Goal: Information Seeking & Learning: Find specific fact

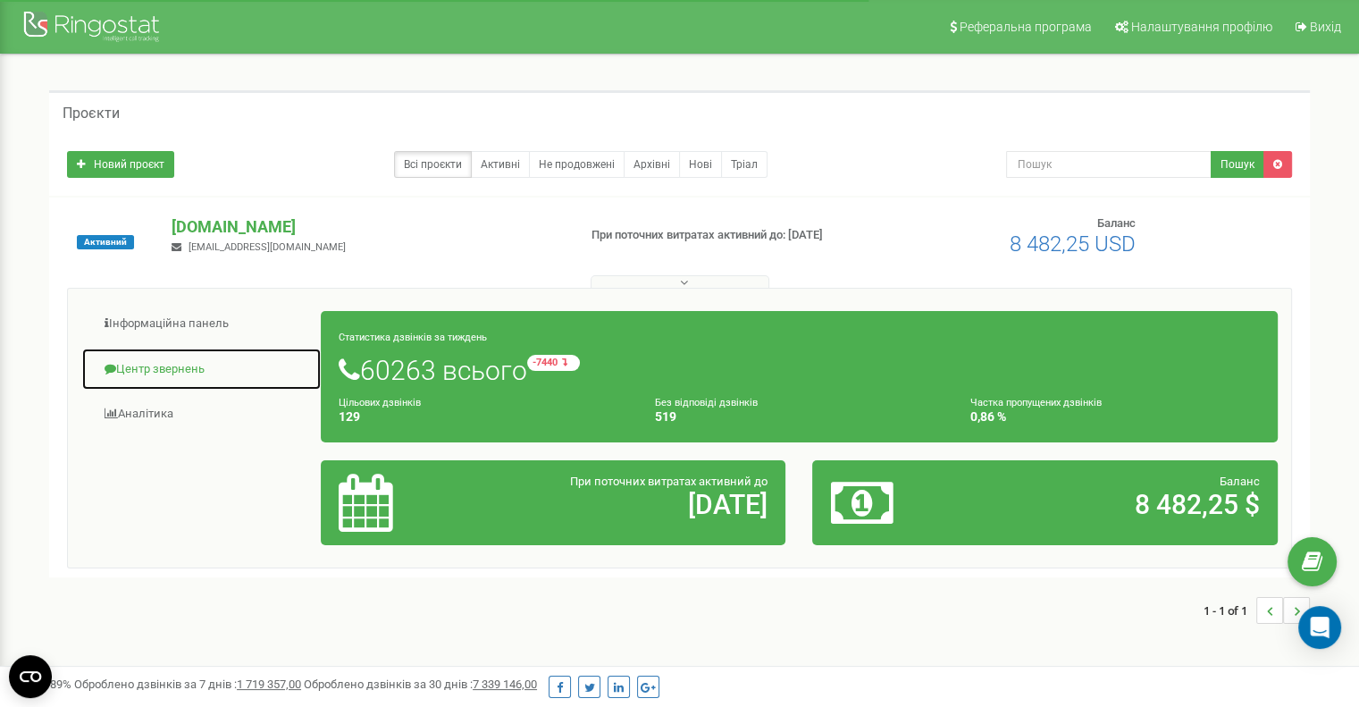
click at [176, 365] on link "Центр звернень" at bounding box center [201, 370] width 240 height 44
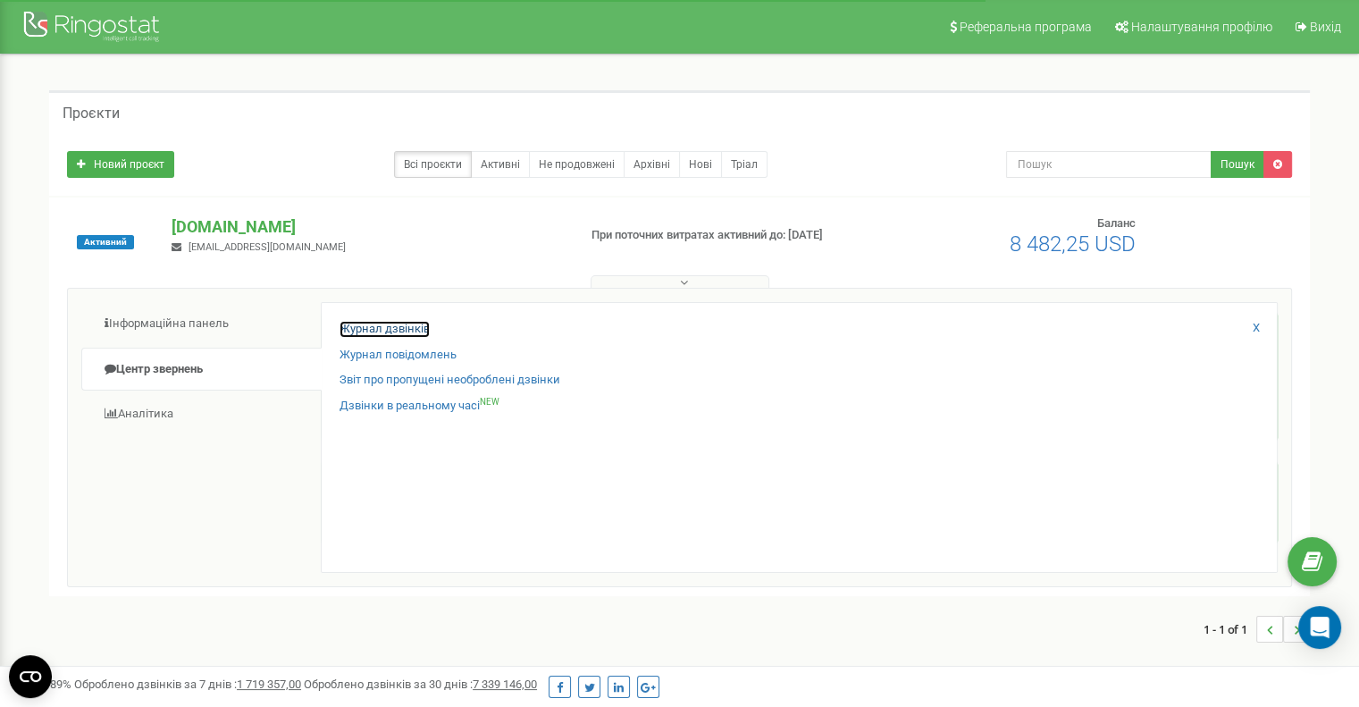
click at [389, 331] on link "Журнал дзвінків" at bounding box center [385, 329] width 90 height 17
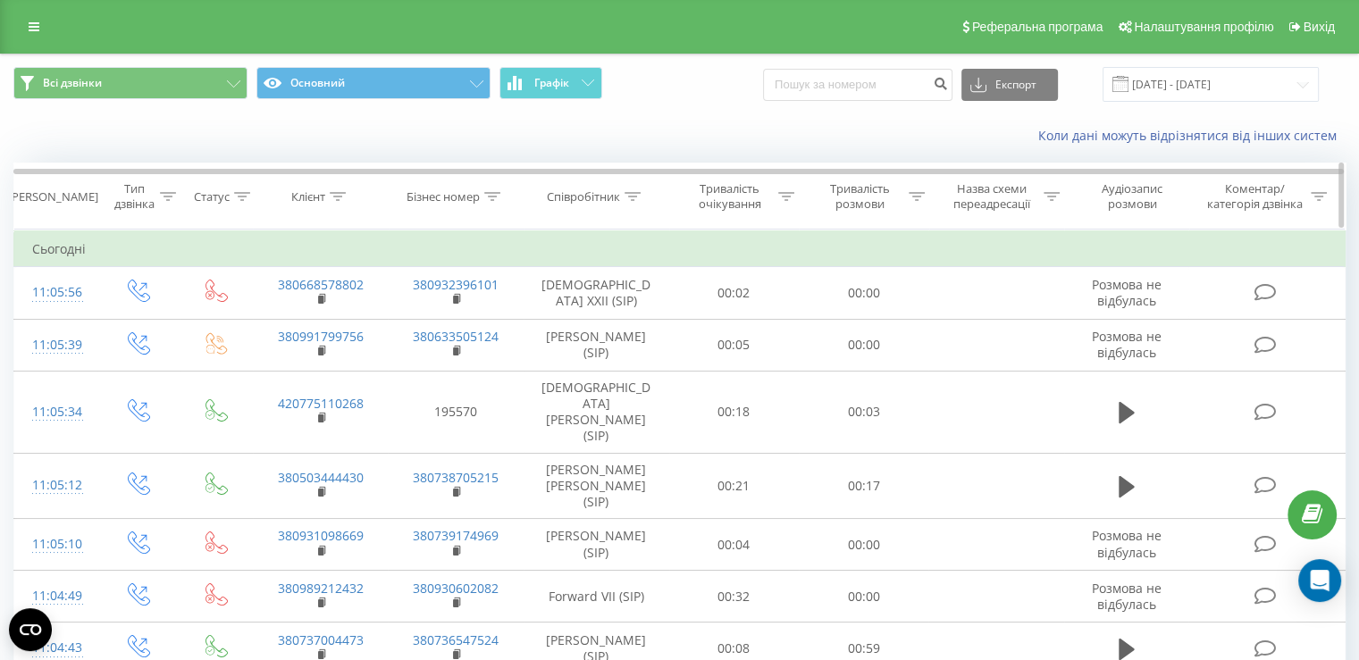
click at [640, 189] on div at bounding box center [633, 196] width 16 height 15
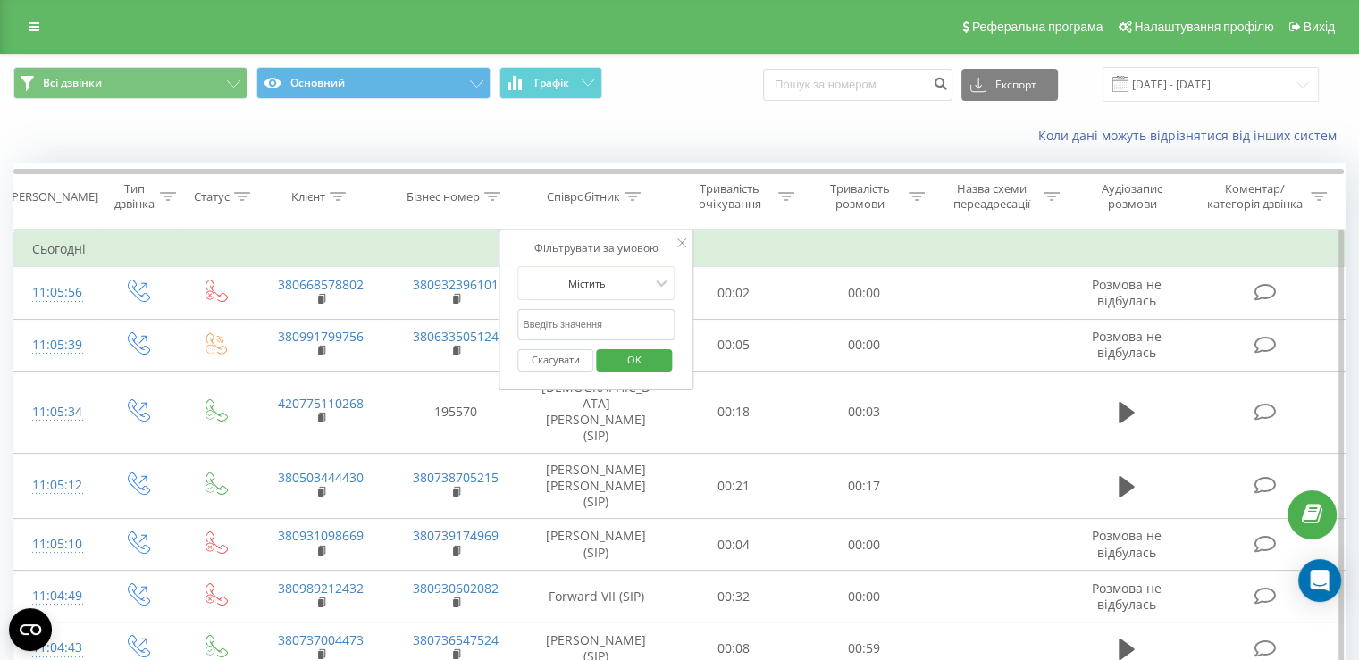
click at [615, 318] on input "text" at bounding box center [595, 324] width 157 height 31
type input "Пастушенко"
click at [629, 367] on span "OK" at bounding box center [634, 360] width 50 height 28
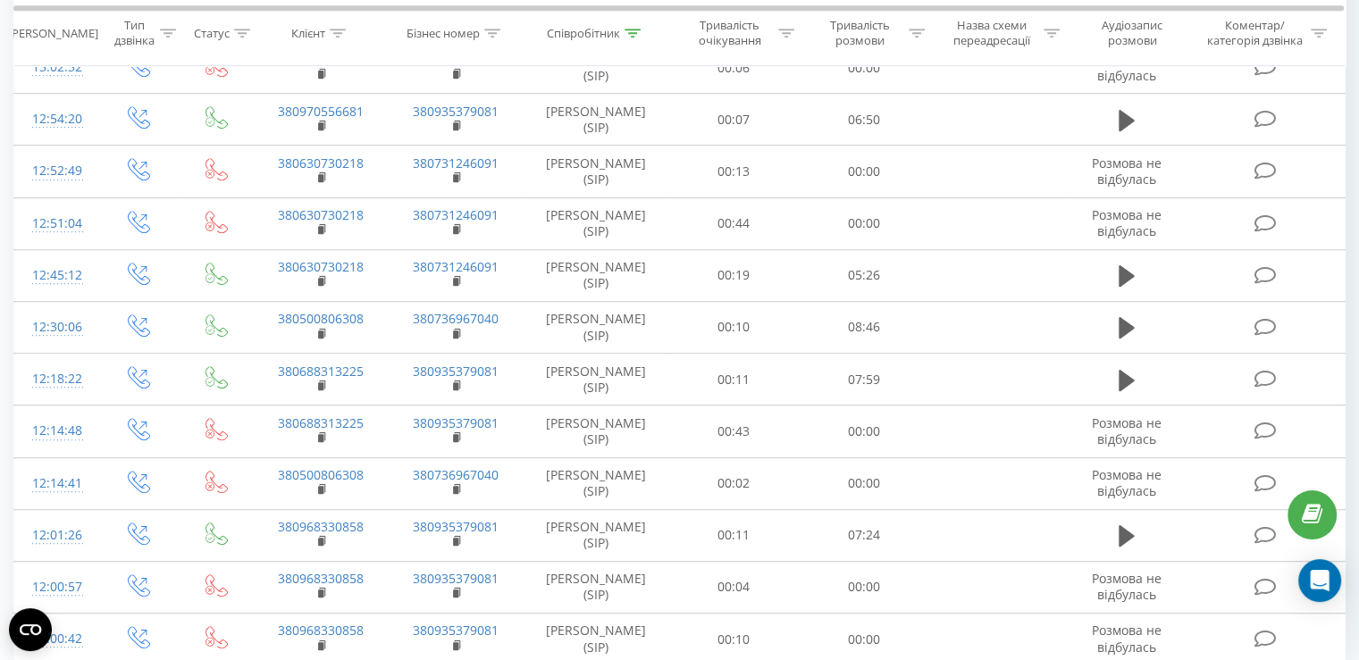
scroll to position [1004, 0]
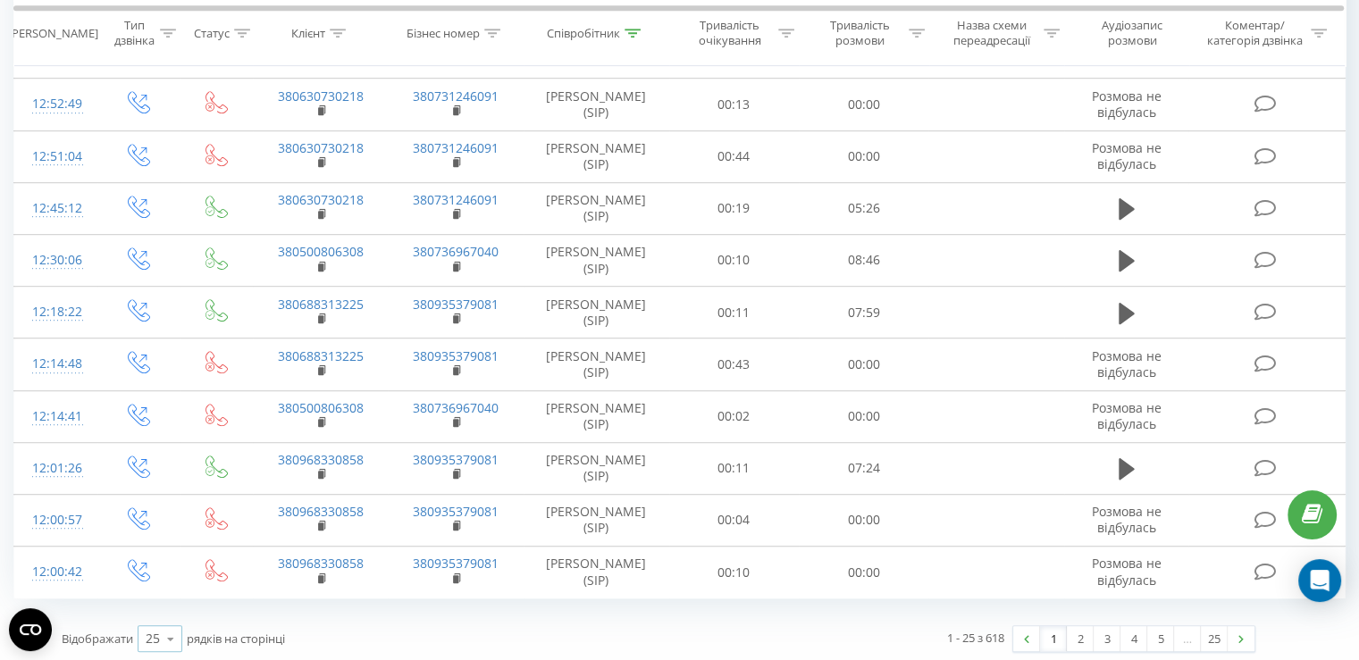
click at [160, 627] on icon at bounding box center [170, 639] width 27 height 35
click at [154, 608] on span "100" at bounding box center [156, 613] width 21 height 17
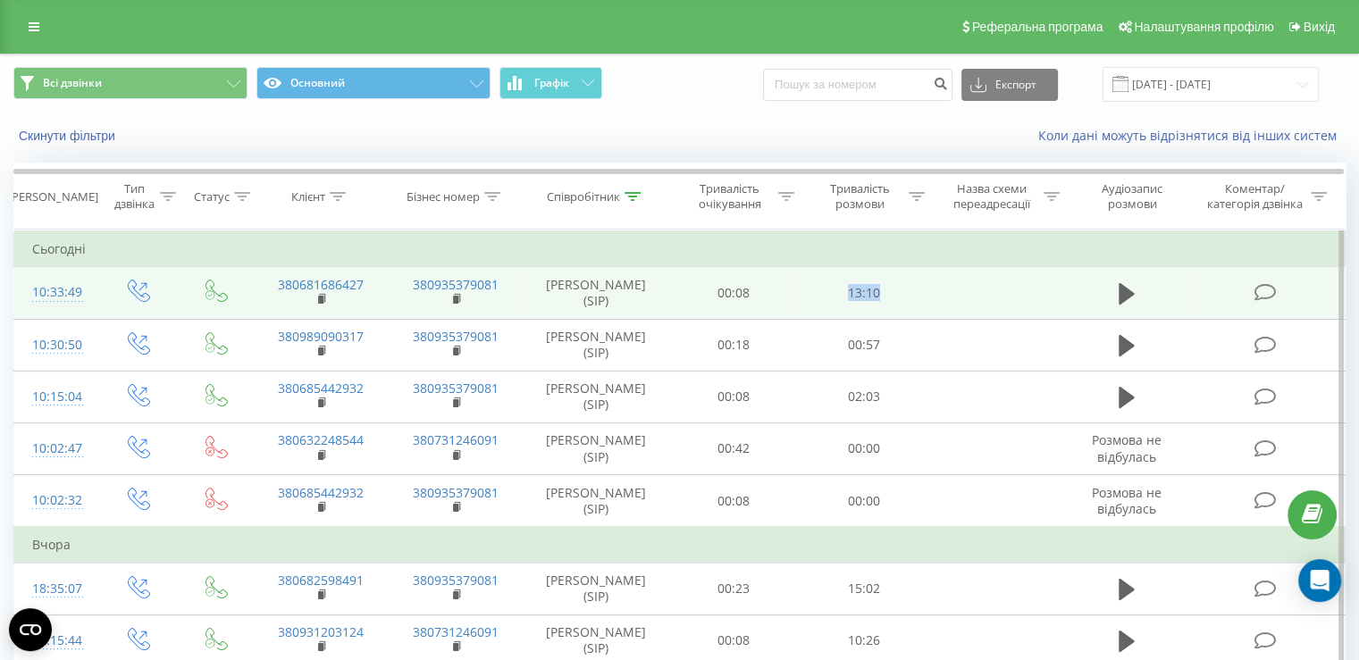
drag, startPoint x: 819, startPoint y: 289, endPoint x: 960, endPoint y: 289, distance: 140.3
click at [904, 289] on td "13:10" at bounding box center [864, 293] width 130 height 52
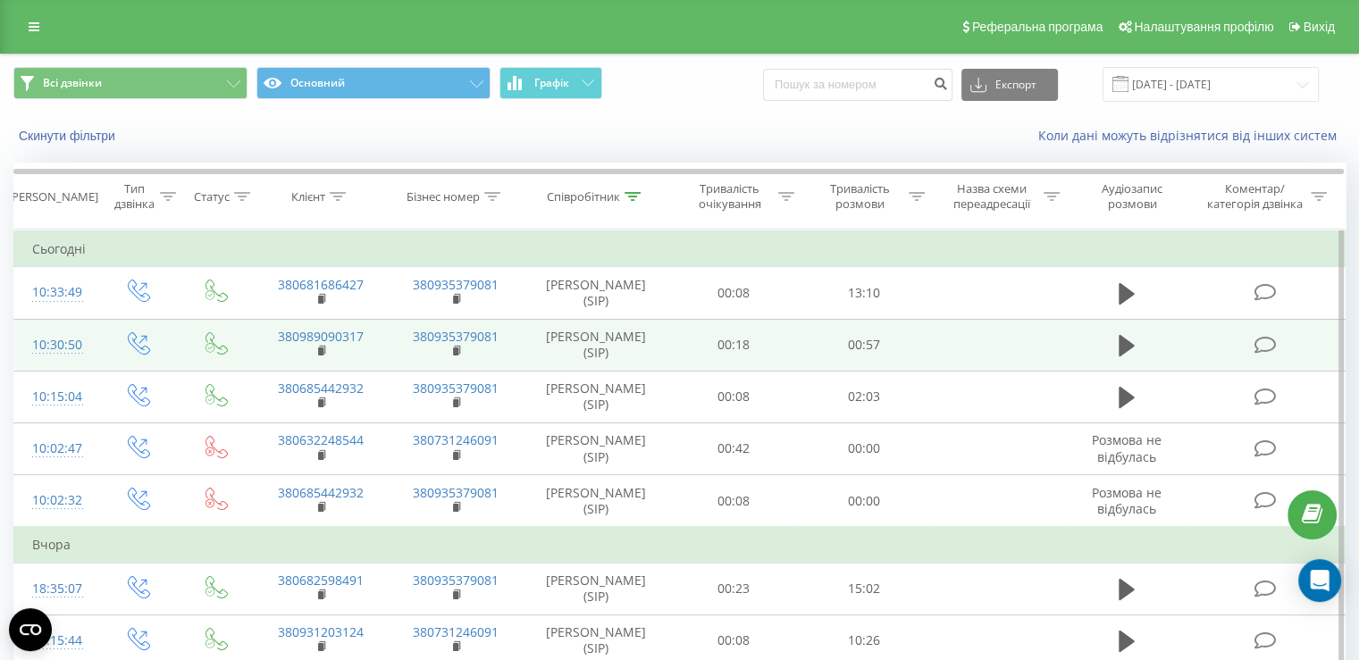
click at [929, 331] on td at bounding box center [995, 345] width 135 height 52
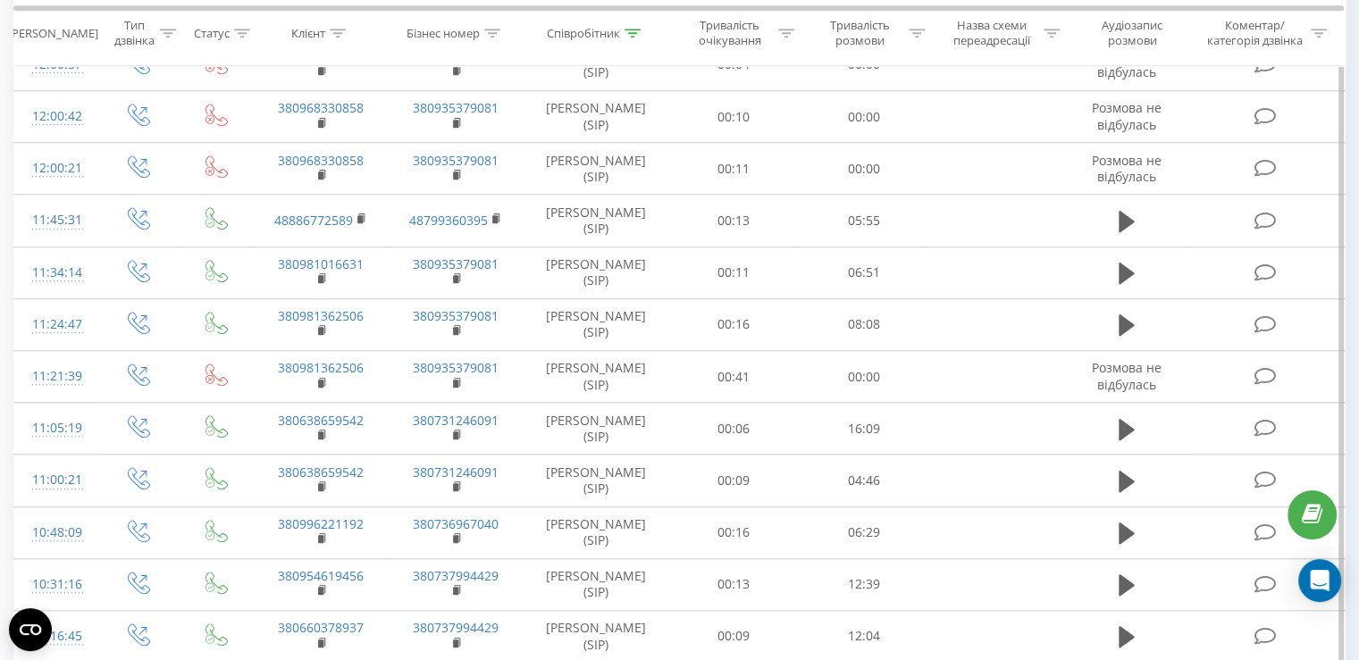
scroll to position [1430, 0]
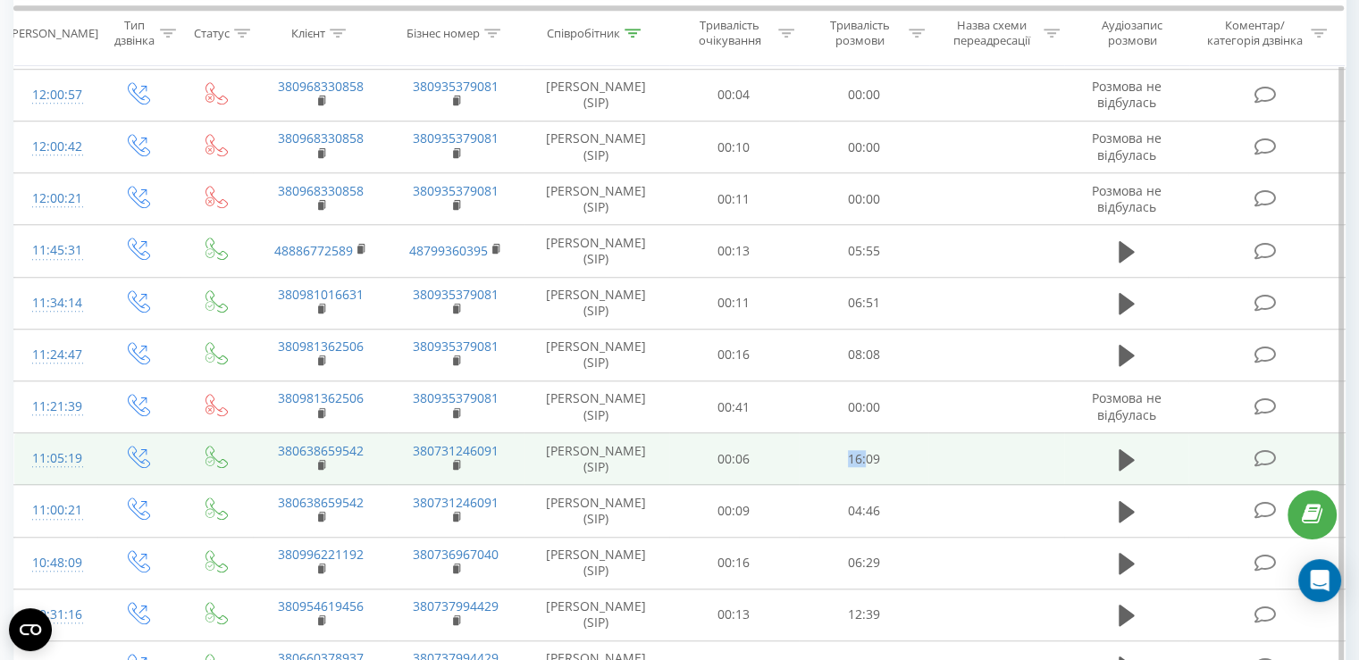
drag, startPoint x: 868, startPoint y: 455, endPoint x: 1025, endPoint y: 455, distance: 156.4
click at [968, 455] on tr "11:05:19 380638659542 380731246091 [PERSON_NAME] (SIP) 00:06 16:09" at bounding box center [679, 459] width 1331 height 52
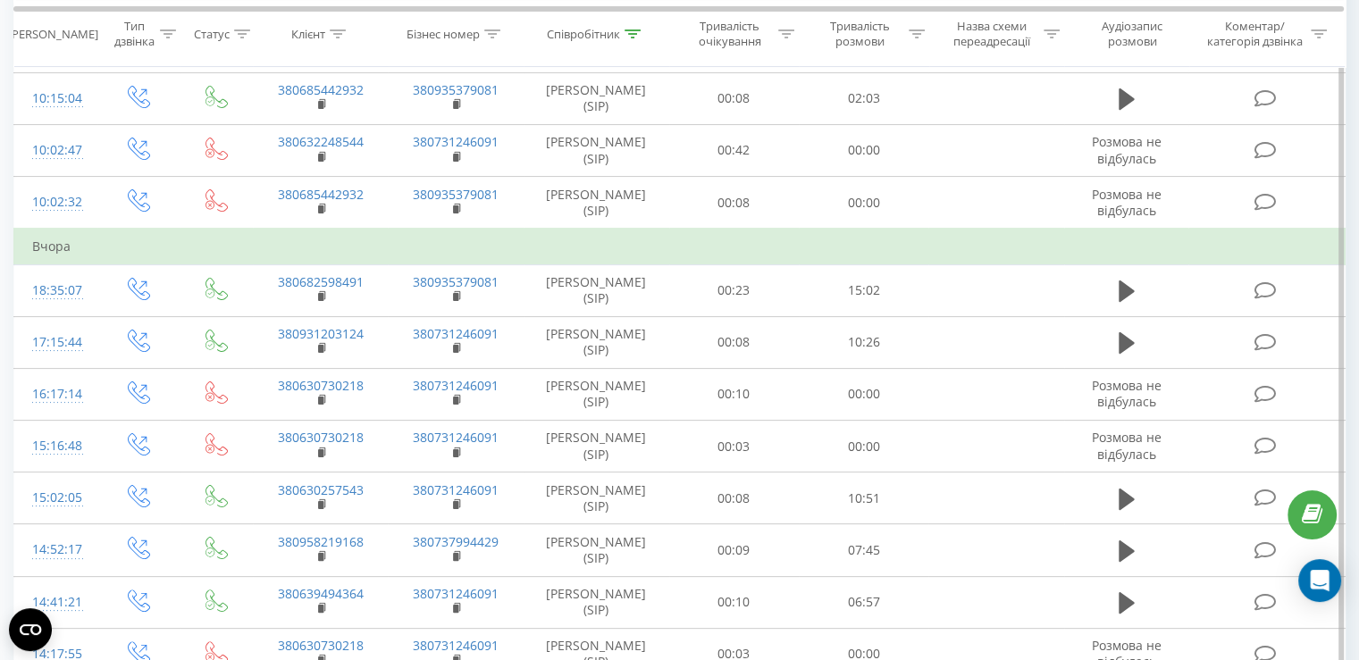
scroll to position [268, 0]
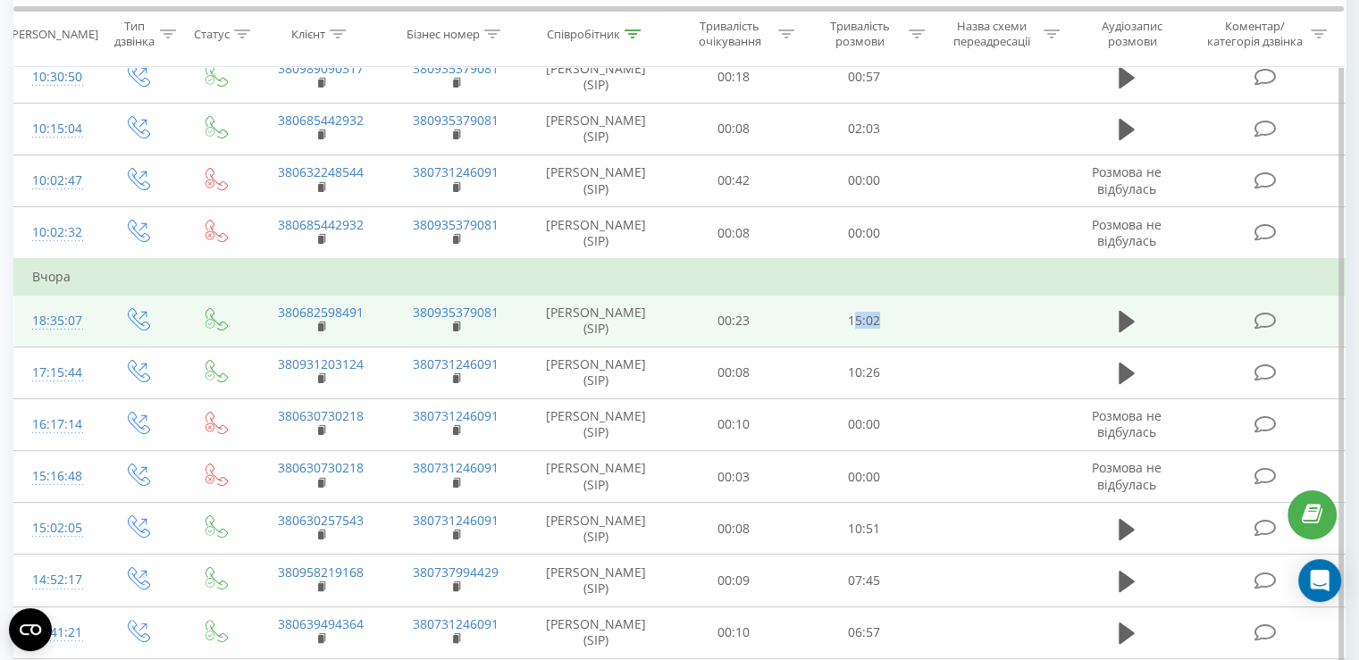
drag, startPoint x: 862, startPoint y: 310, endPoint x: 937, endPoint y: 321, distance: 75.8
click at [925, 315] on td "15:02" at bounding box center [864, 321] width 130 height 52
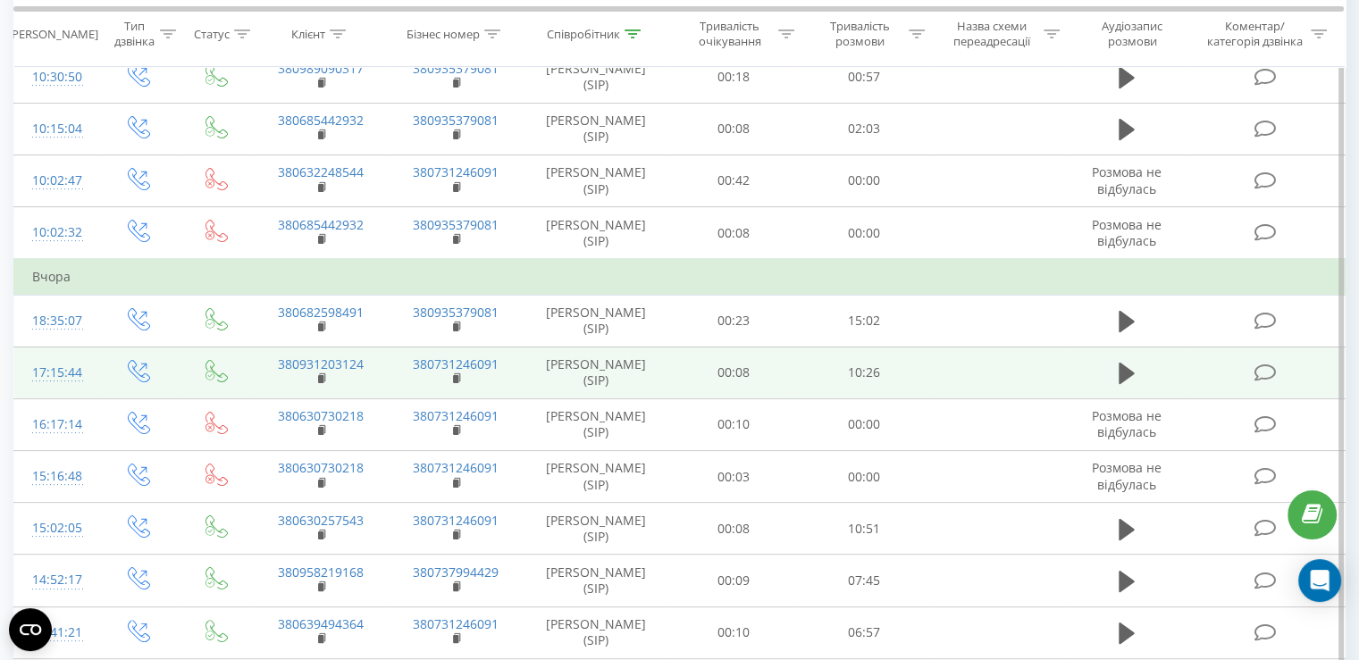
click at [966, 349] on td at bounding box center [995, 373] width 135 height 52
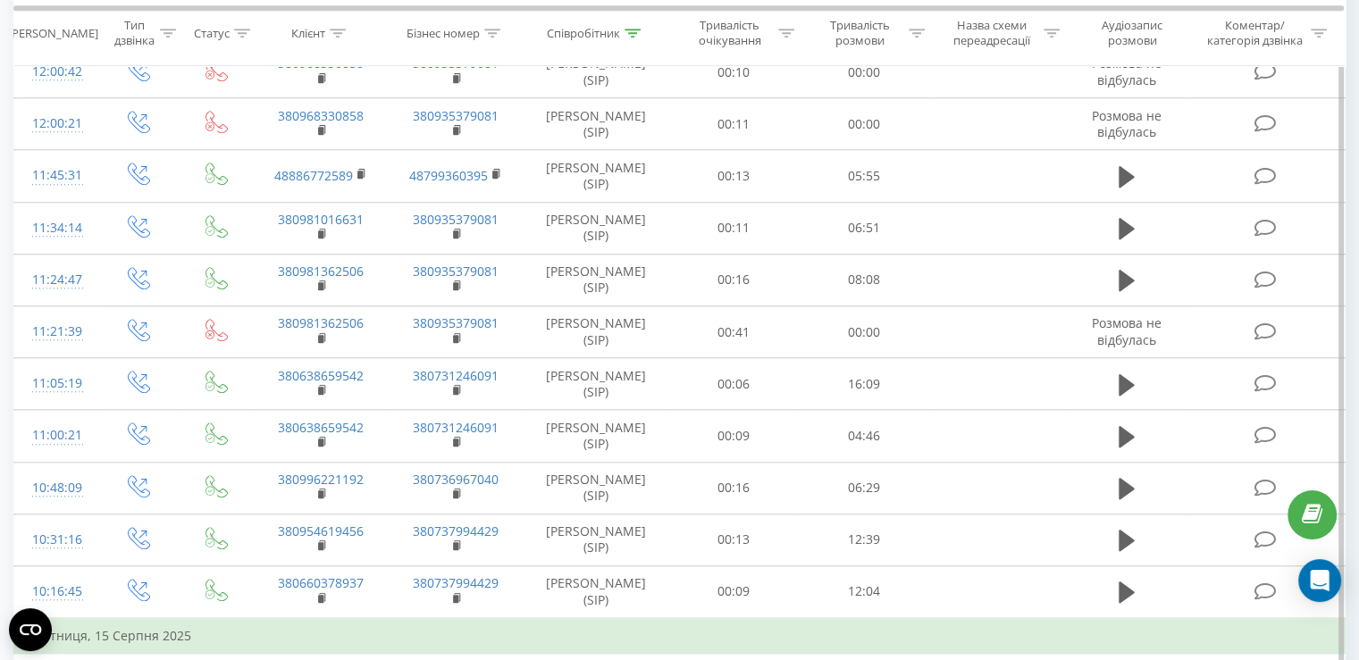
scroll to position [1519, 0]
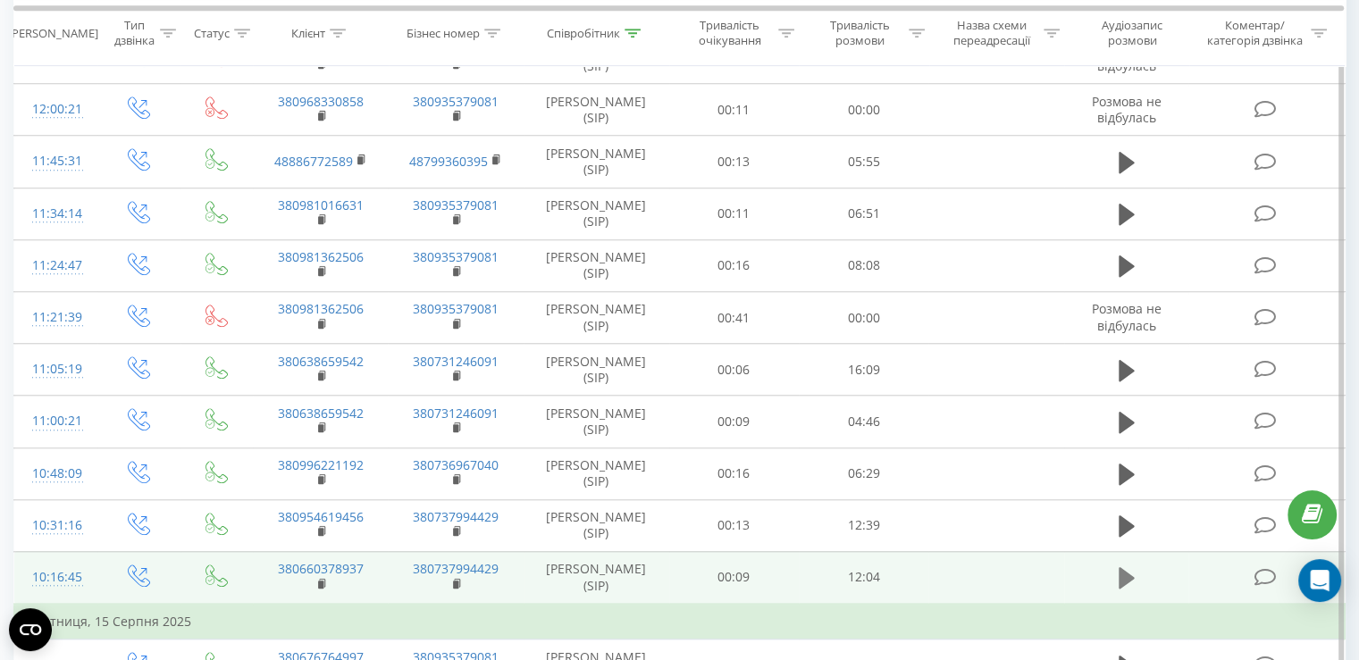
click at [1122, 567] on icon at bounding box center [1127, 577] width 16 height 21
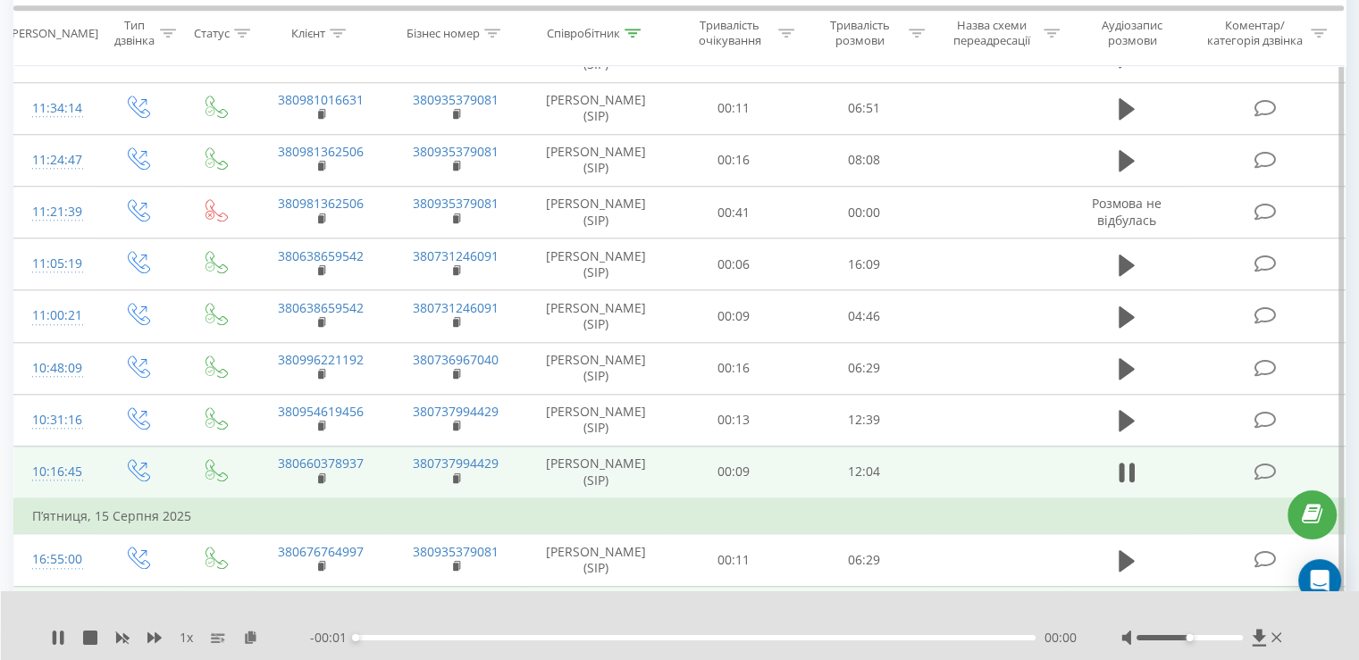
scroll to position [1698, 0]
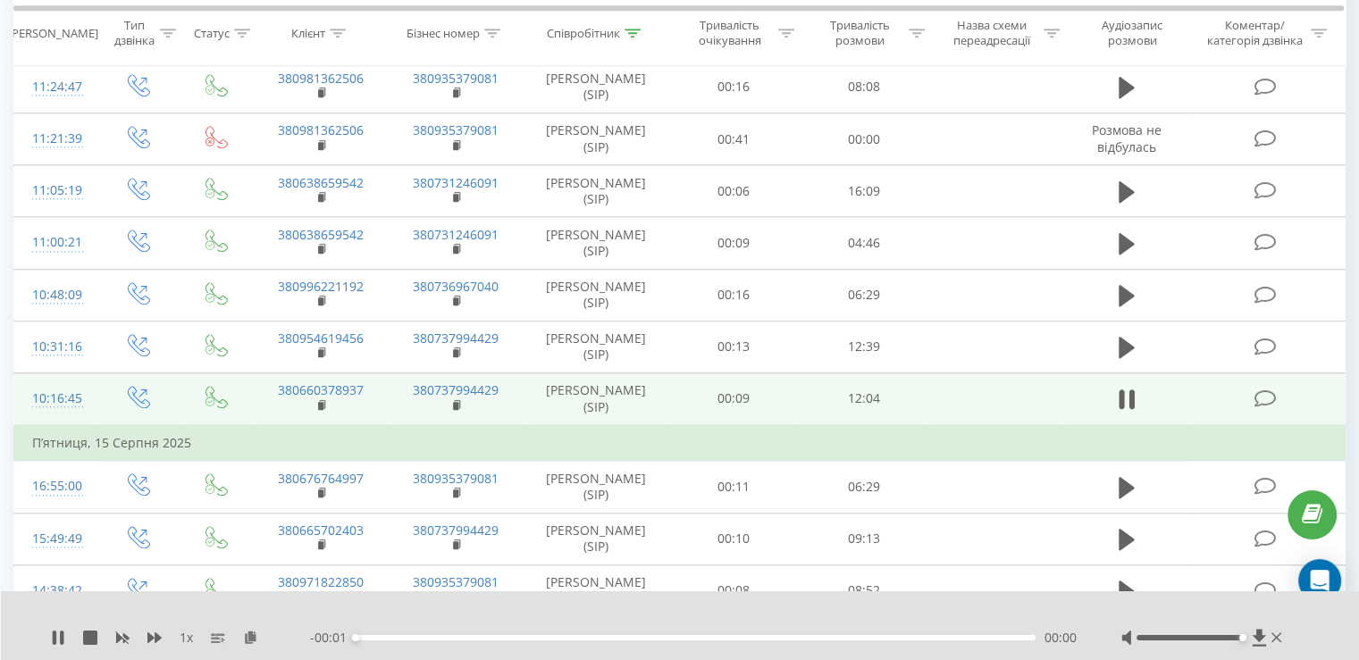
drag, startPoint x: 1192, startPoint y: 635, endPoint x: 1302, endPoint y: 635, distance: 109.9
click at [1302, 635] on div "1 x - 00:01 00:00 00:00" at bounding box center [680, 626] width 1359 height 69
click at [156, 635] on icon at bounding box center [154, 638] width 14 height 11
click at [262, 637] on icon at bounding box center [261, 637] width 15 height 13
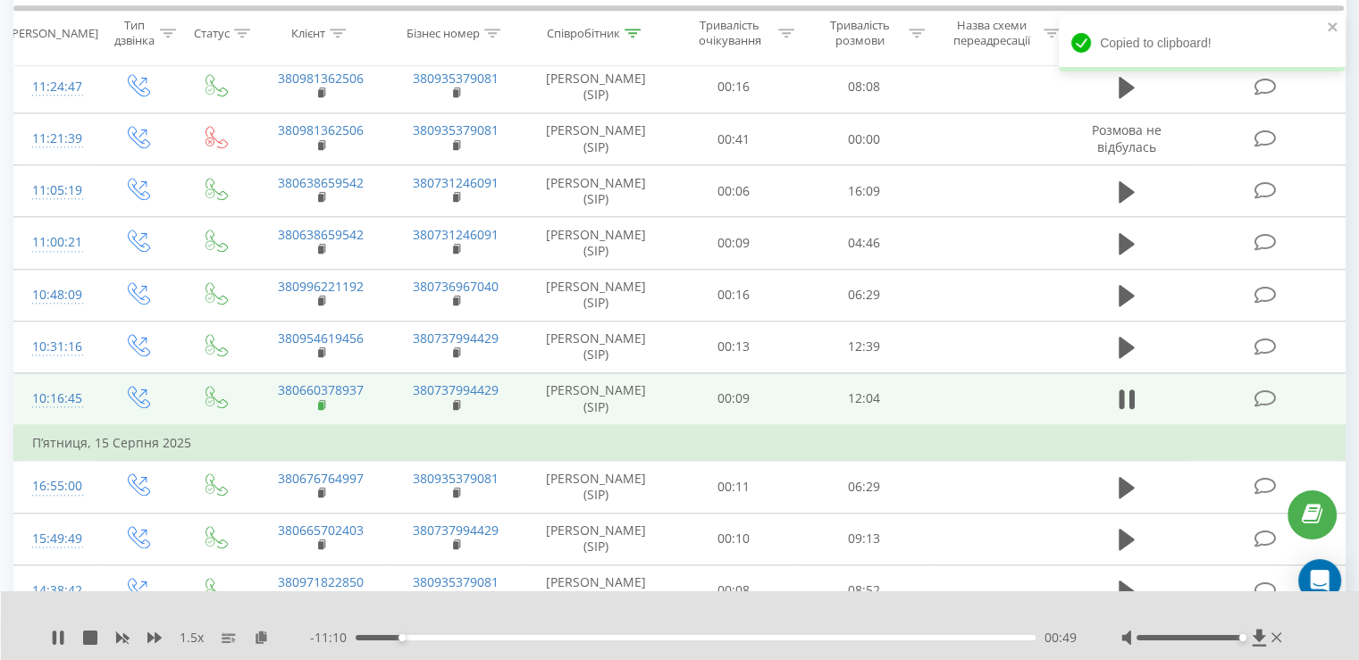
click at [322, 402] on rect at bounding box center [320, 406] width 5 height 8
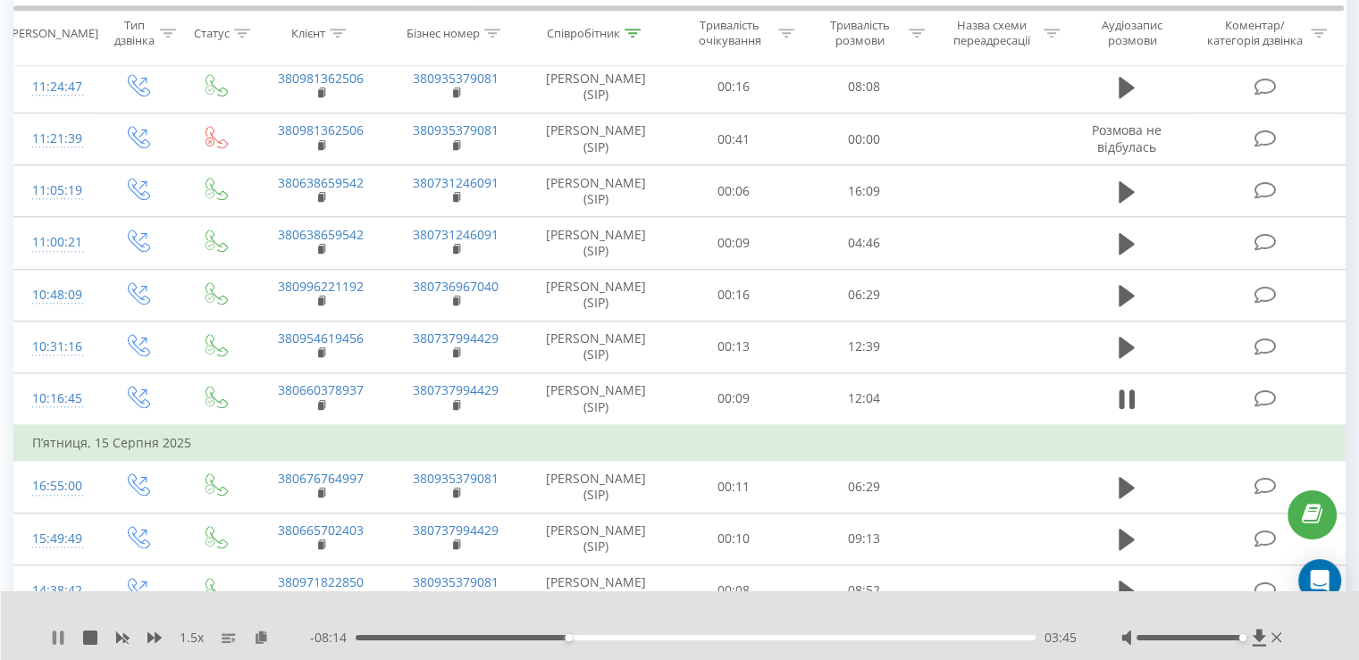
click at [61, 639] on icon at bounding box center [62, 638] width 4 height 14
click at [60, 639] on icon at bounding box center [58, 638] width 11 height 14
click at [59, 642] on icon at bounding box center [58, 638] width 14 height 14
click at [57, 633] on icon at bounding box center [58, 638] width 14 height 14
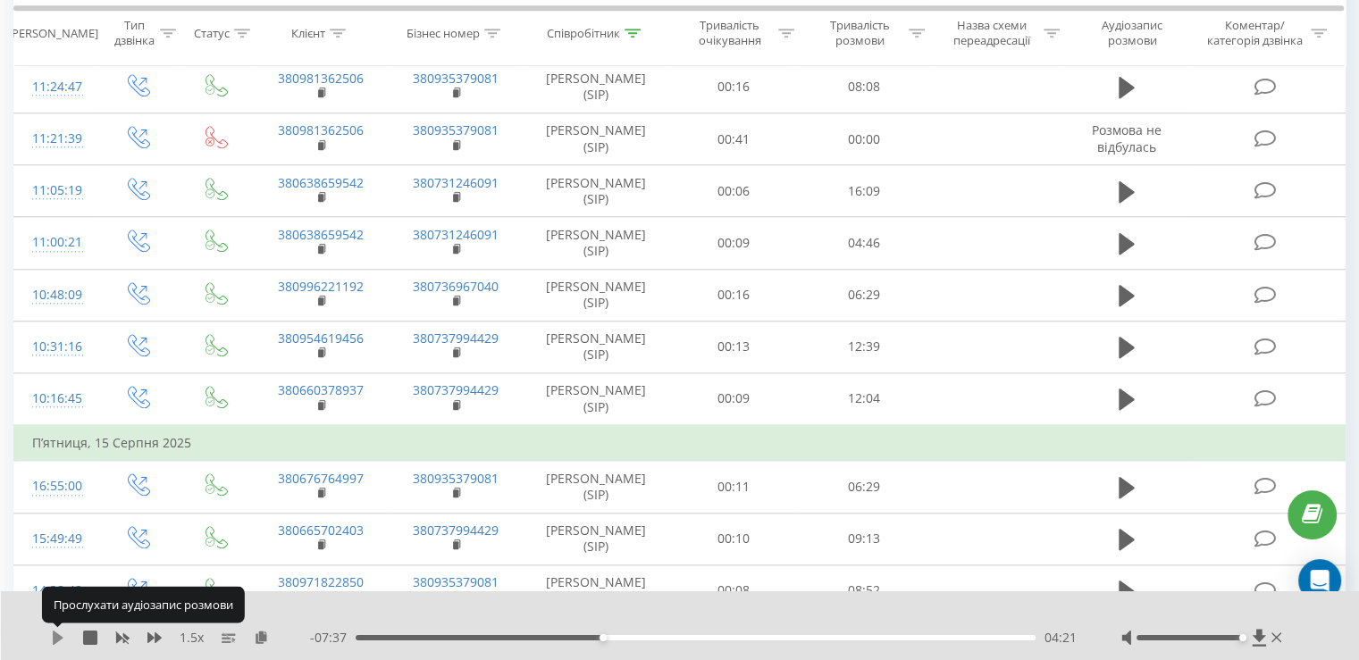
click at [54, 639] on icon at bounding box center [58, 638] width 11 height 14
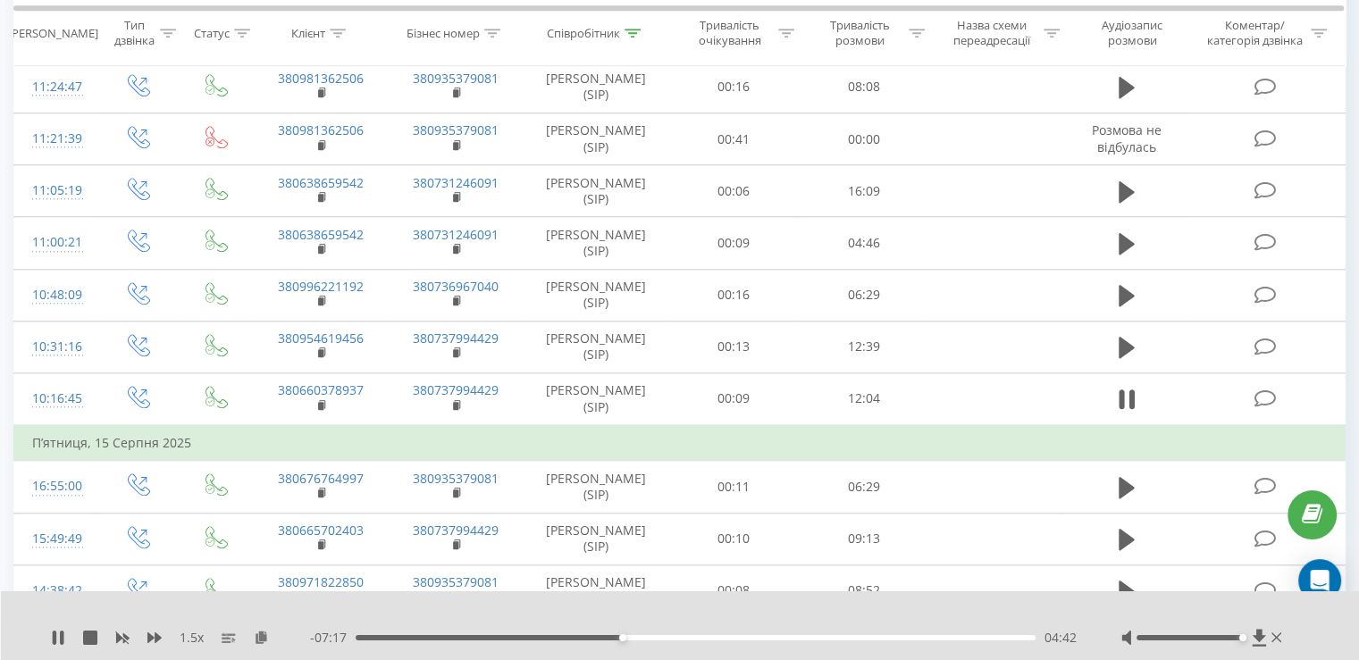
click at [613, 637] on div "04:42" at bounding box center [696, 637] width 680 height 5
click at [55, 634] on icon at bounding box center [55, 638] width 4 height 14
click at [60, 633] on icon at bounding box center [58, 638] width 14 height 14
click at [57, 633] on icon at bounding box center [58, 638] width 14 height 14
click at [59, 635] on icon at bounding box center [58, 638] width 11 height 14
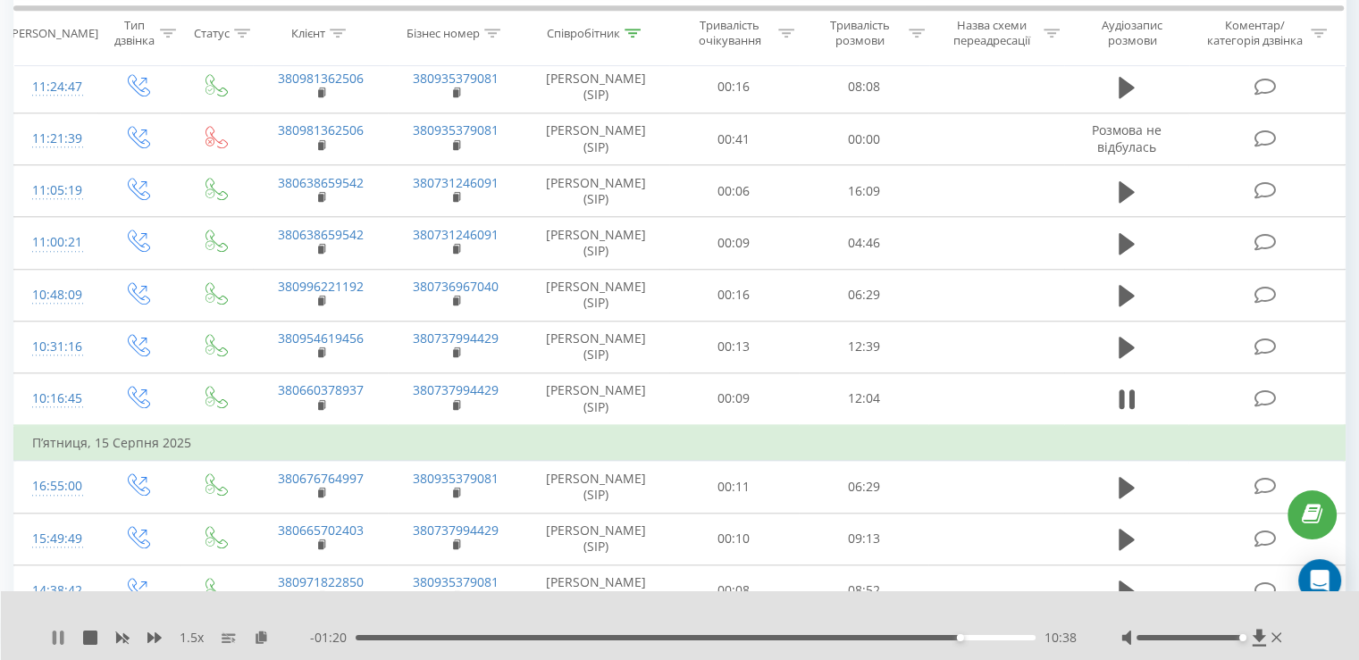
click at [62, 639] on icon at bounding box center [62, 638] width 4 height 14
click at [55, 635] on icon at bounding box center [58, 638] width 11 height 14
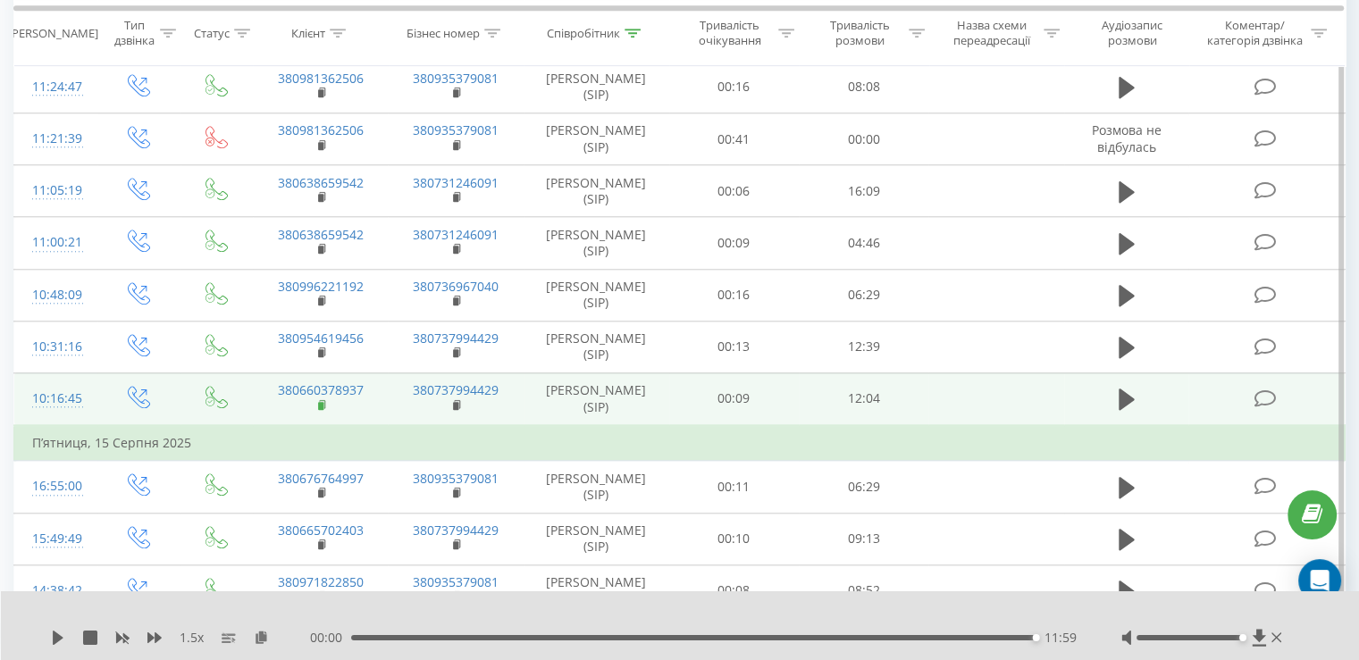
click at [320, 402] on rect at bounding box center [320, 406] width 5 height 8
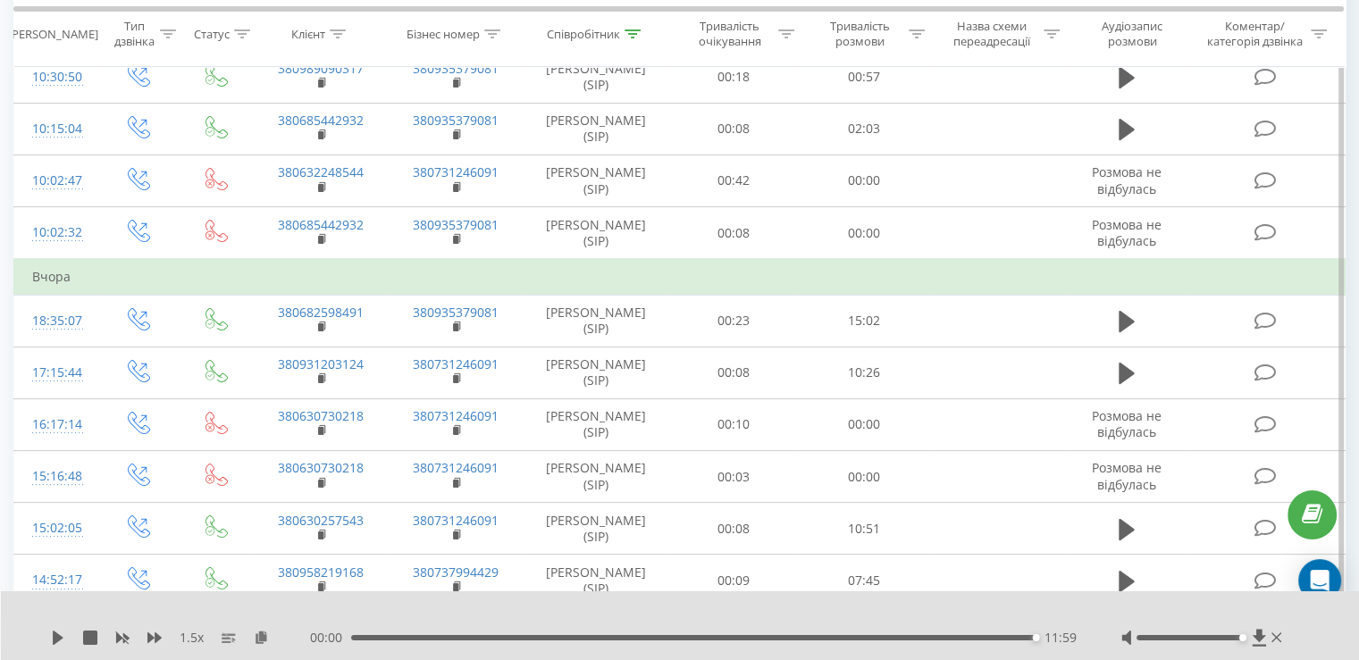
scroll to position [0, 0]
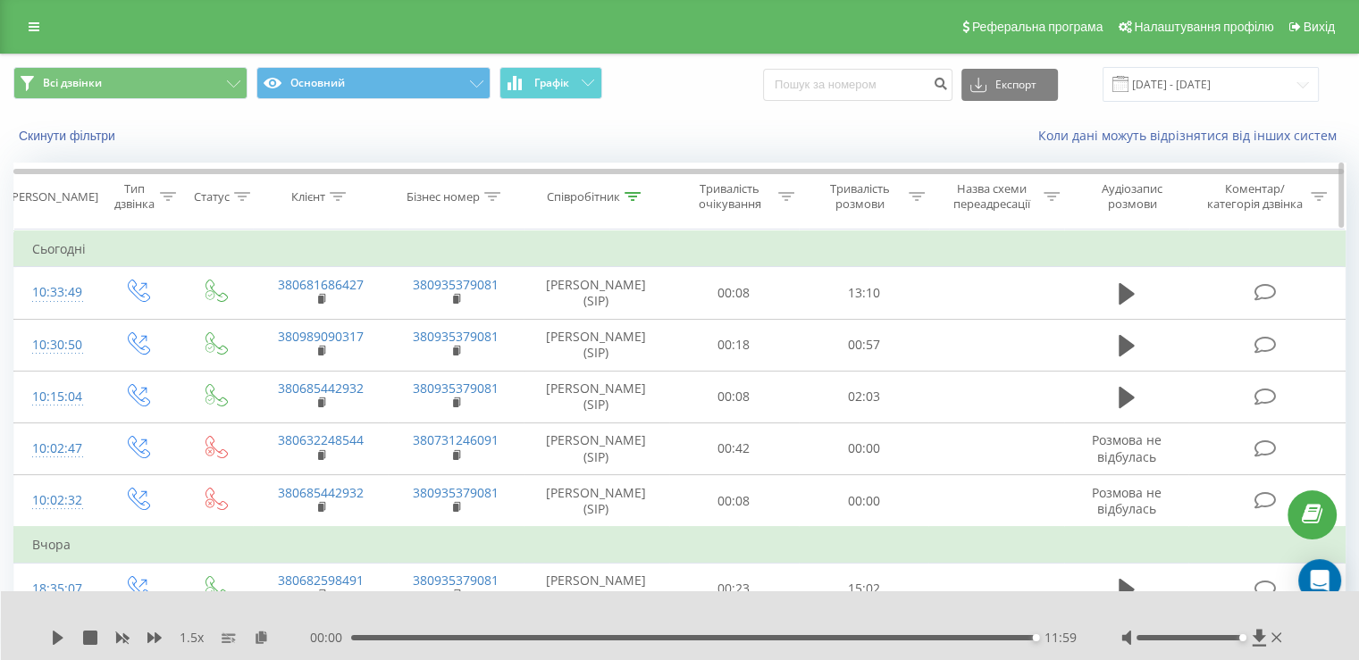
click at [633, 202] on div at bounding box center [633, 196] width 16 height 15
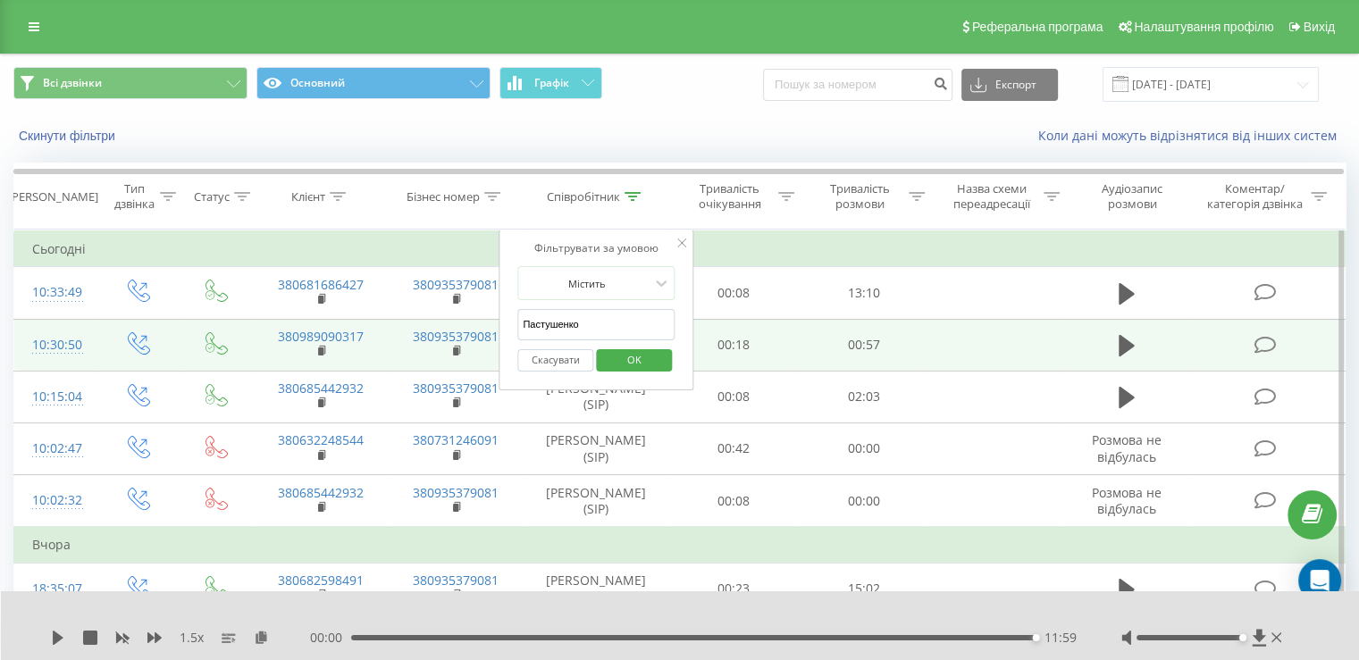
drag, startPoint x: 589, startPoint y: 322, endPoint x: 455, endPoint y: 319, distance: 134.1
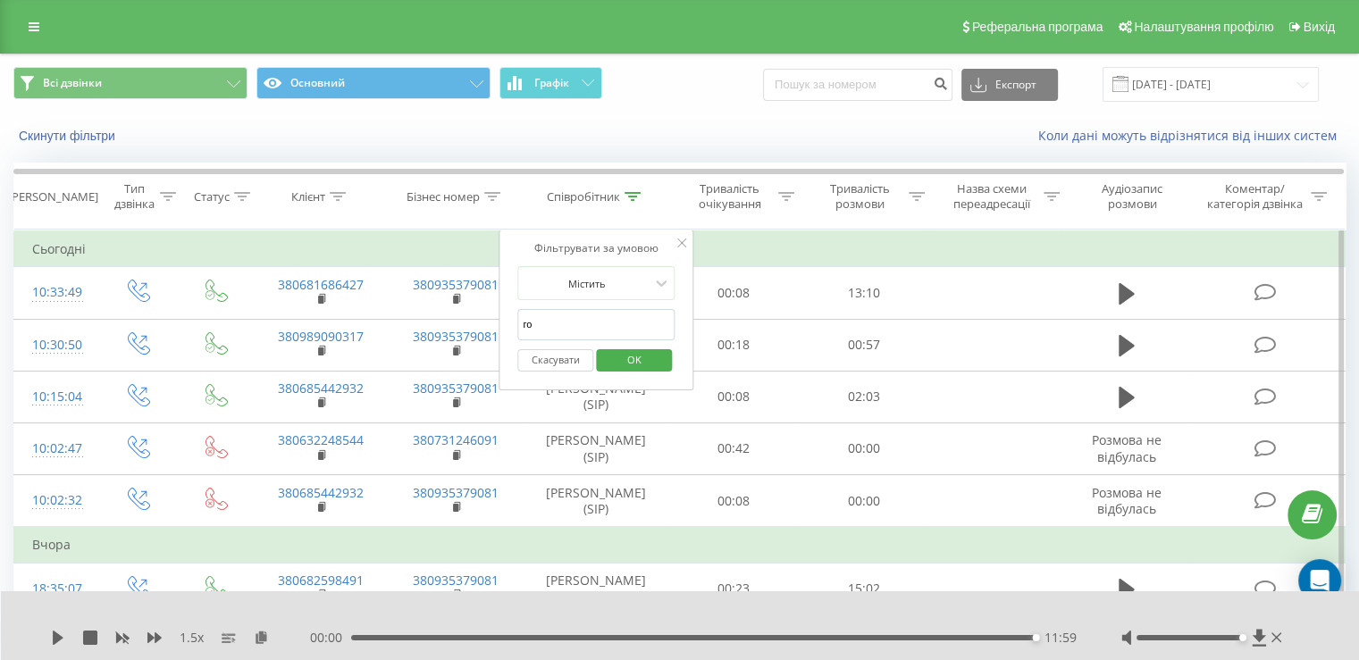
type input "[PERSON_NAME]"
click at [646, 357] on span "OK" at bounding box center [634, 360] width 50 height 28
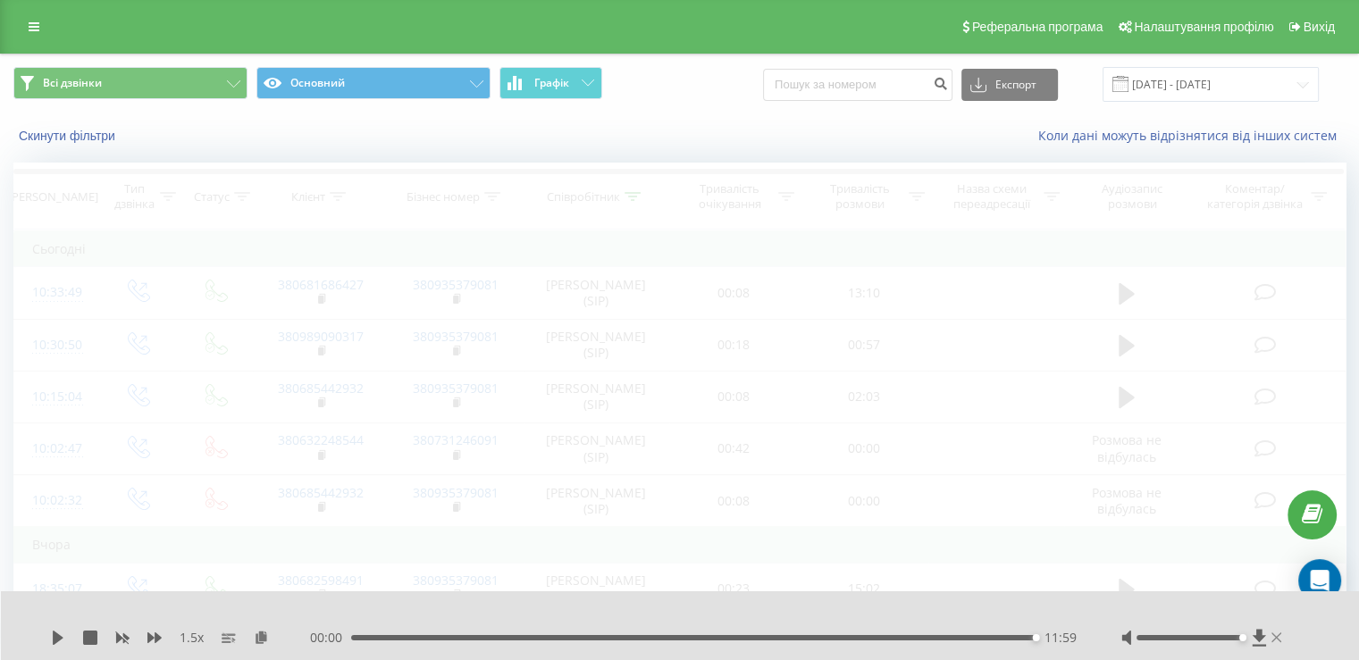
click at [1276, 637] on icon at bounding box center [1276, 638] width 11 height 10
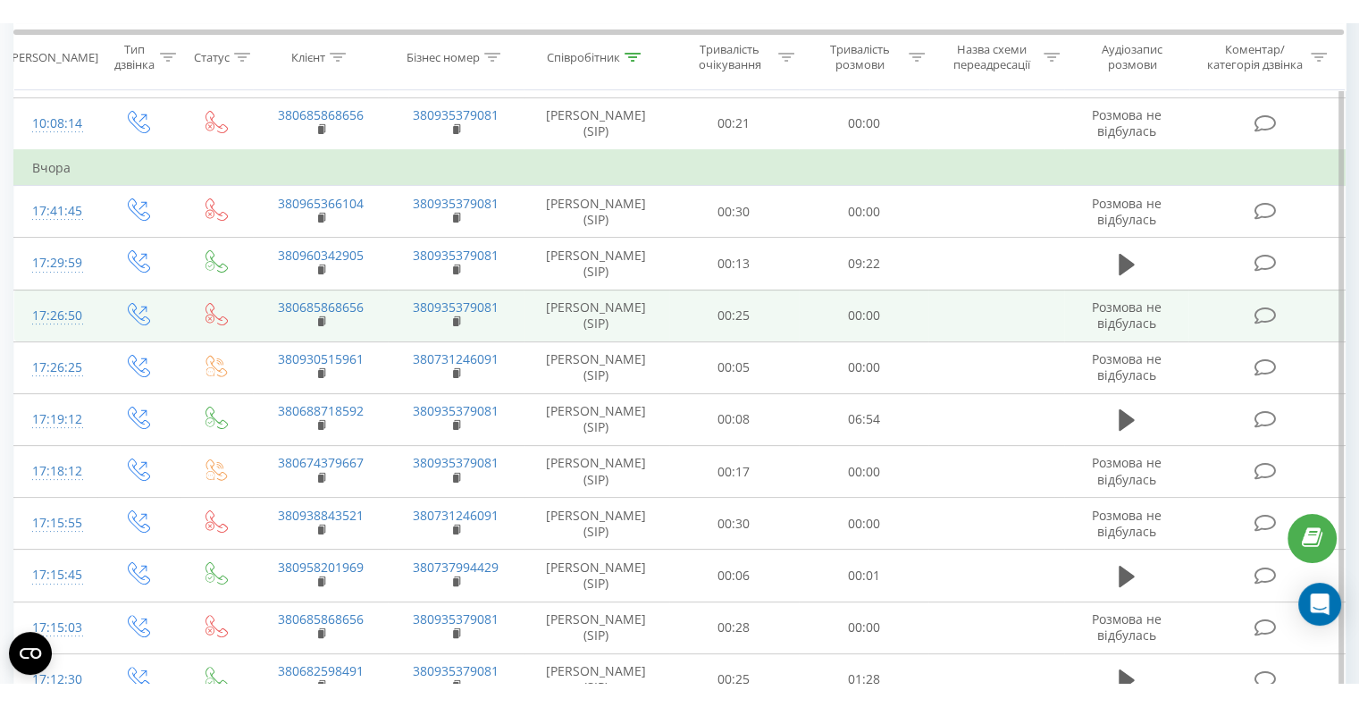
scroll to position [268, 0]
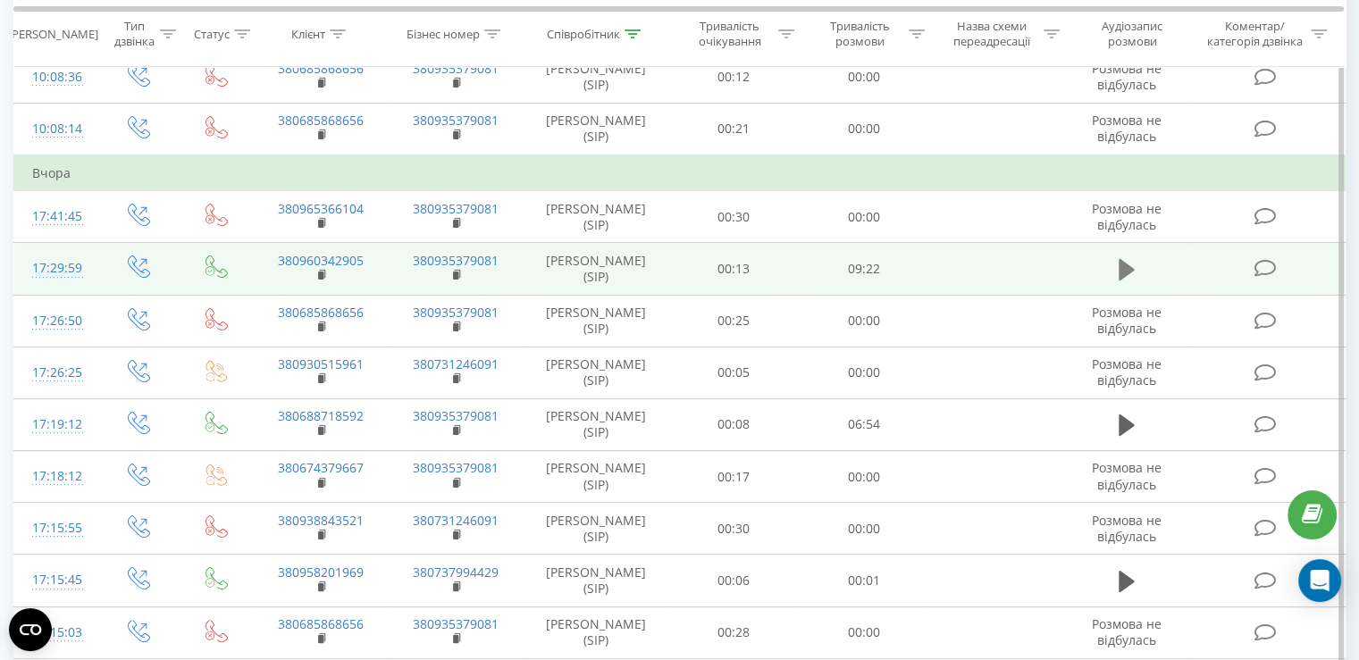
click at [1128, 261] on icon at bounding box center [1127, 269] width 16 height 25
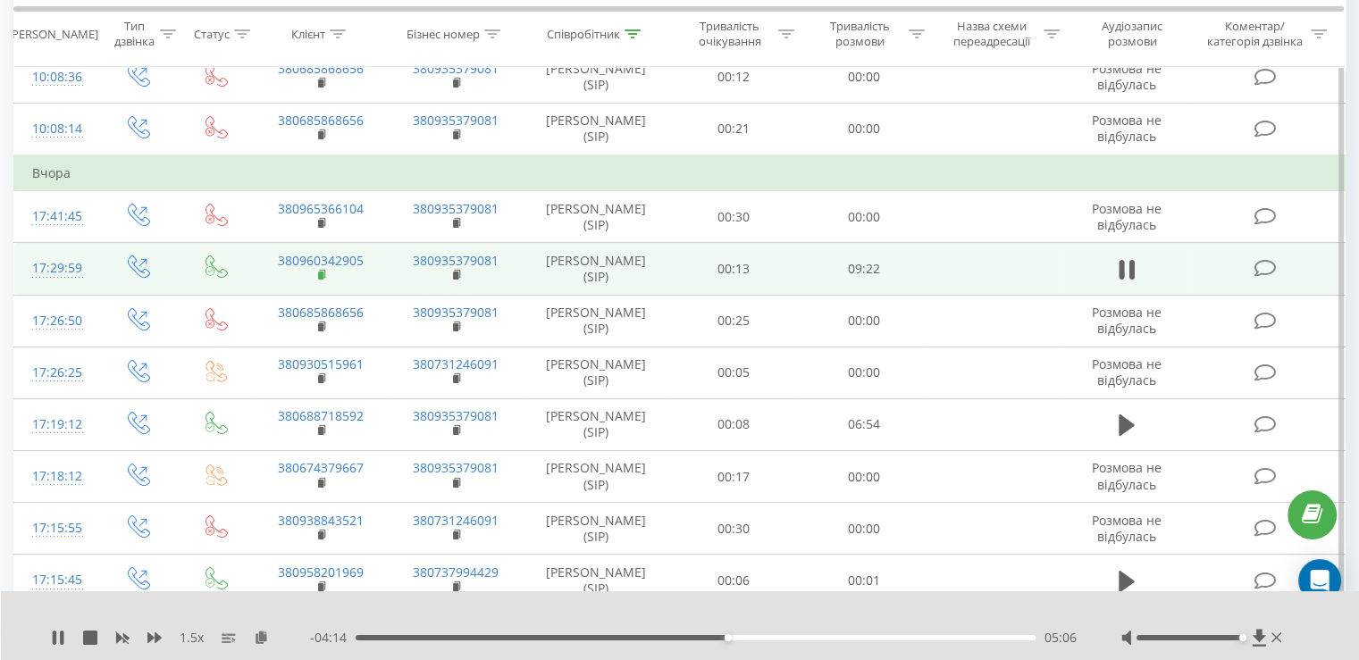
click at [323, 272] on rect at bounding box center [320, 276] width 5 height 8
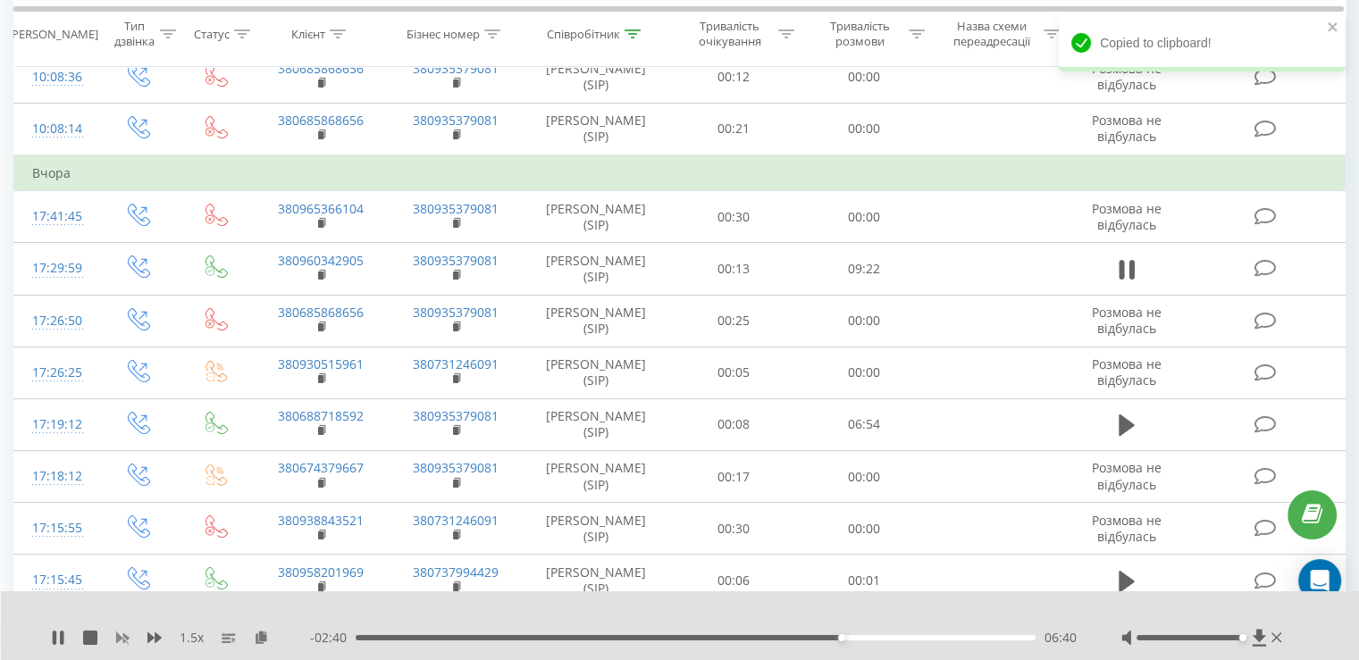
click at [124, 634] on icon at bounding box center [122, 638] width 13 height 11
click at [164, 638] on div "1 x" at bounding box center [180, 638] width 259 height 18
click at [153, 638] on icon at bounding box center [154, 638] width 14 height 11
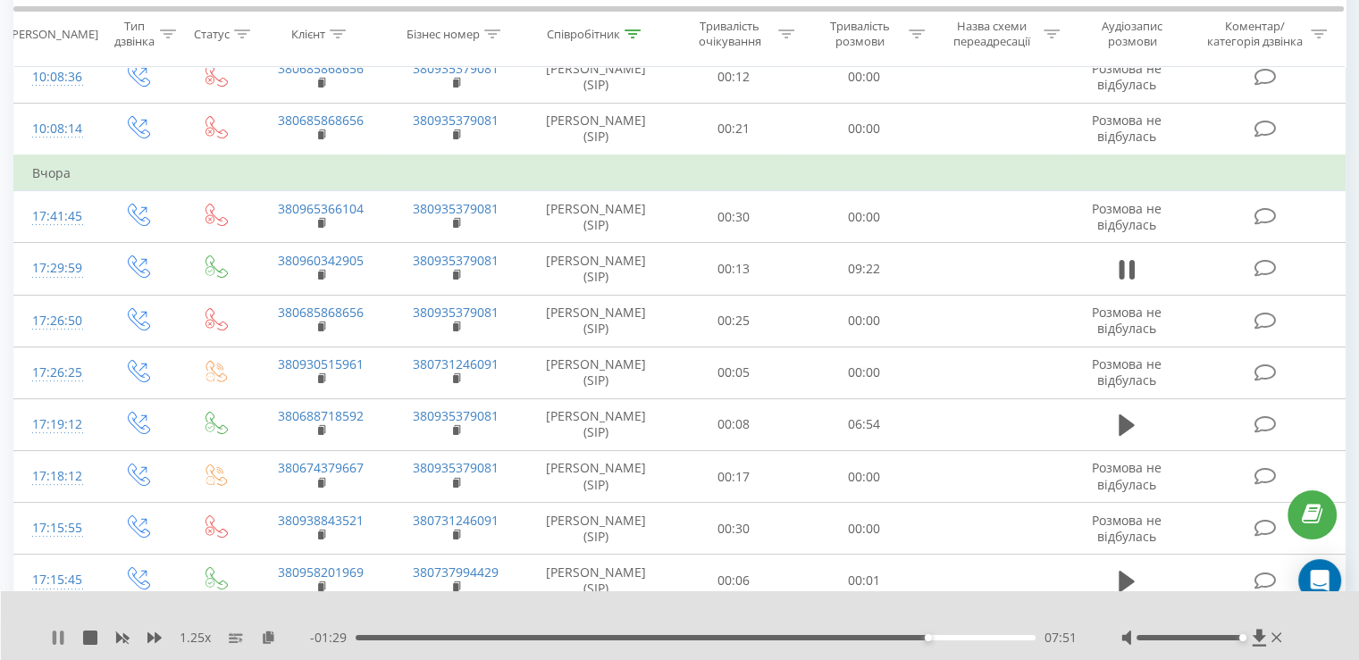
click at [54, 639] on icon at bounding box center [55, 638] width 4 height 14
click at [61, 639] on icon at bounding box center [58, 638] width 11 height 14
click at [55, 639] on icon at bounding box center [55, 638] width 4 height 14
click at [55, 639] on icon at bounding box center [58, 638] width 11 height 14
click at [1278, 637] on icon at bounding box center [1276, 638] width 11 height 14
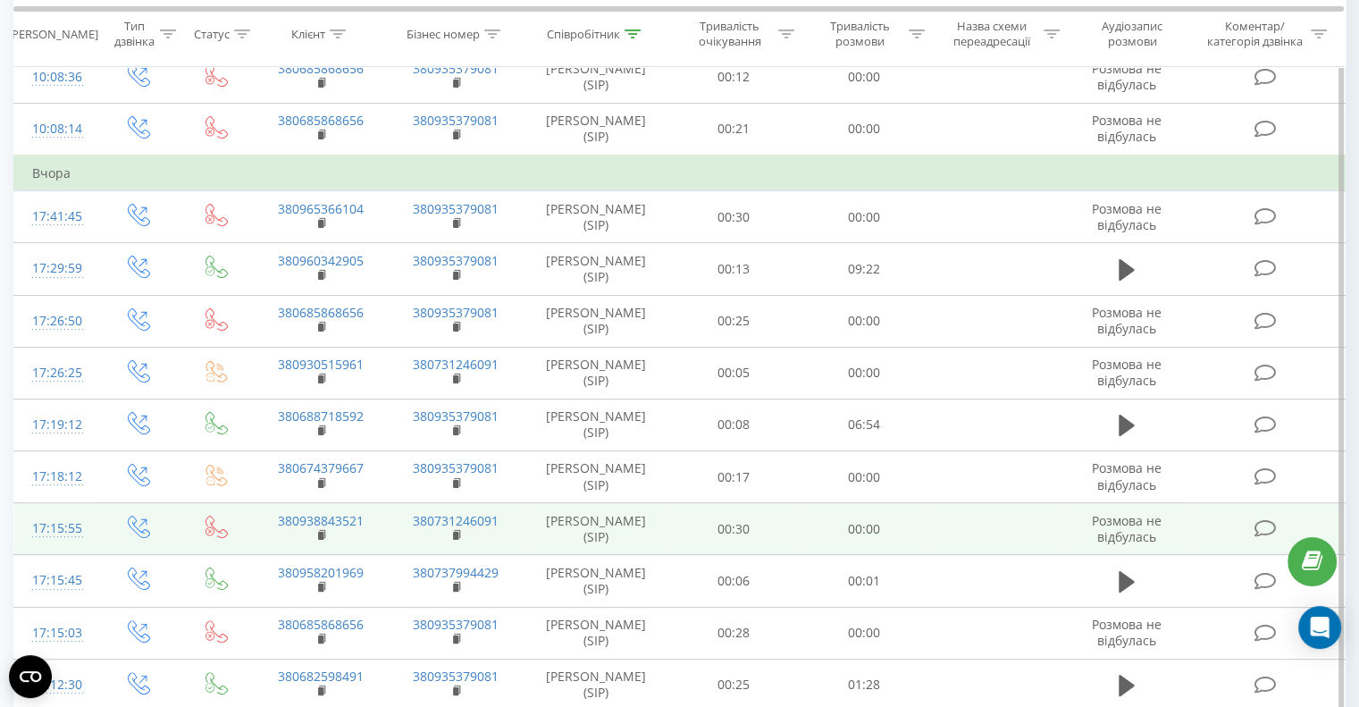
scroll to position [0, 0]
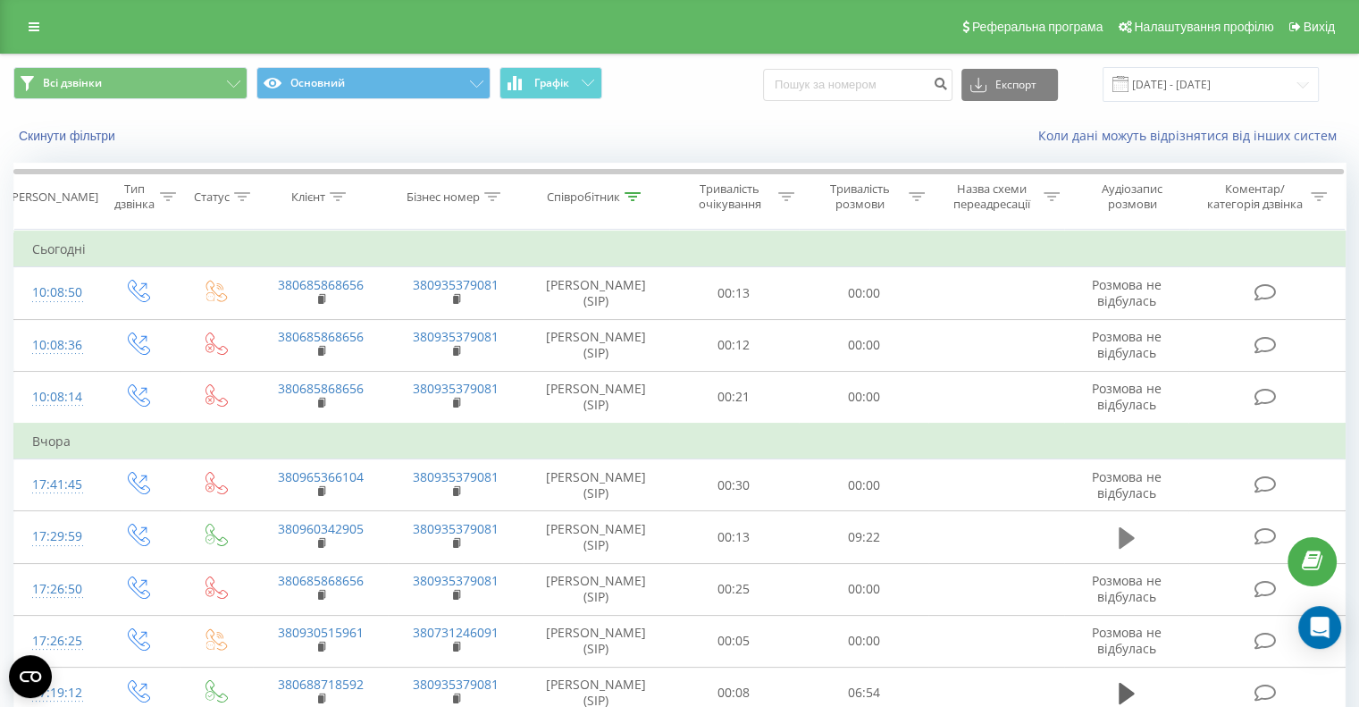
click at [1116, 537] on button at bounding box center [1126, 537] width 27 height 27
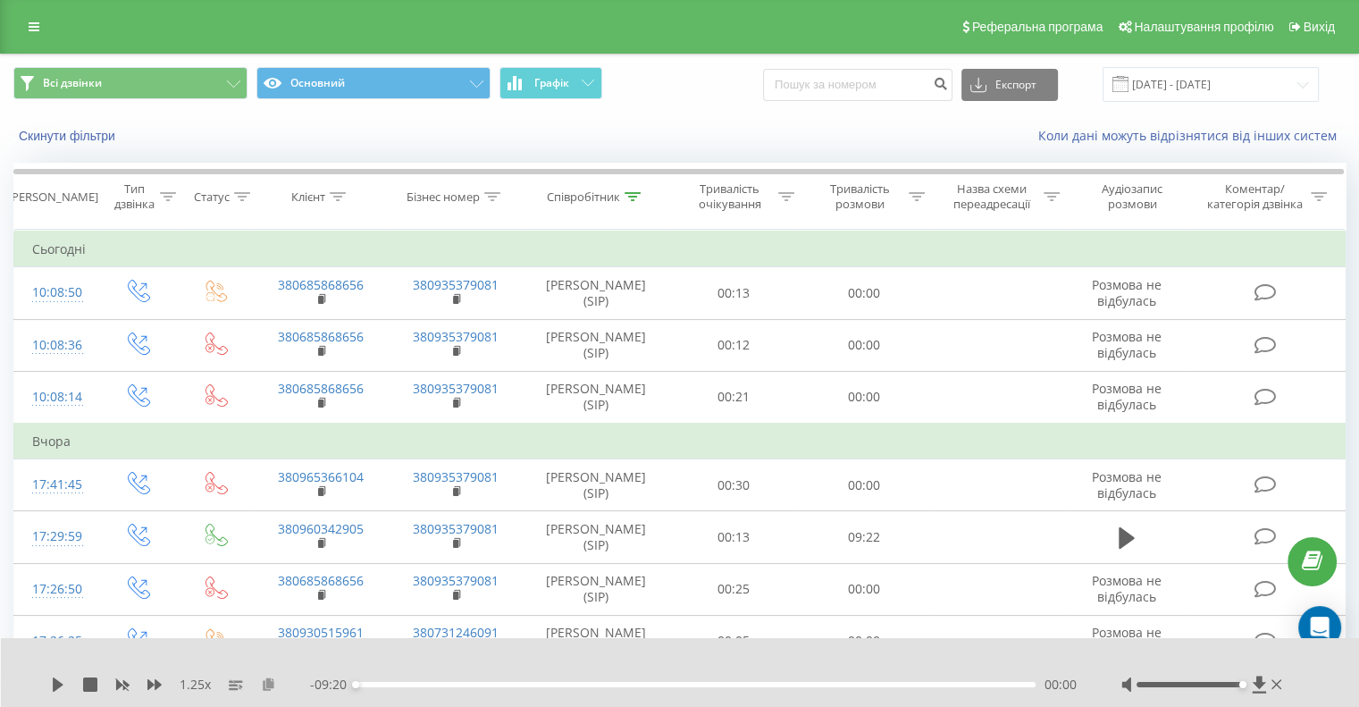
click at [268, 659] on icon at bounding box center [268, 683] width 15 height 13
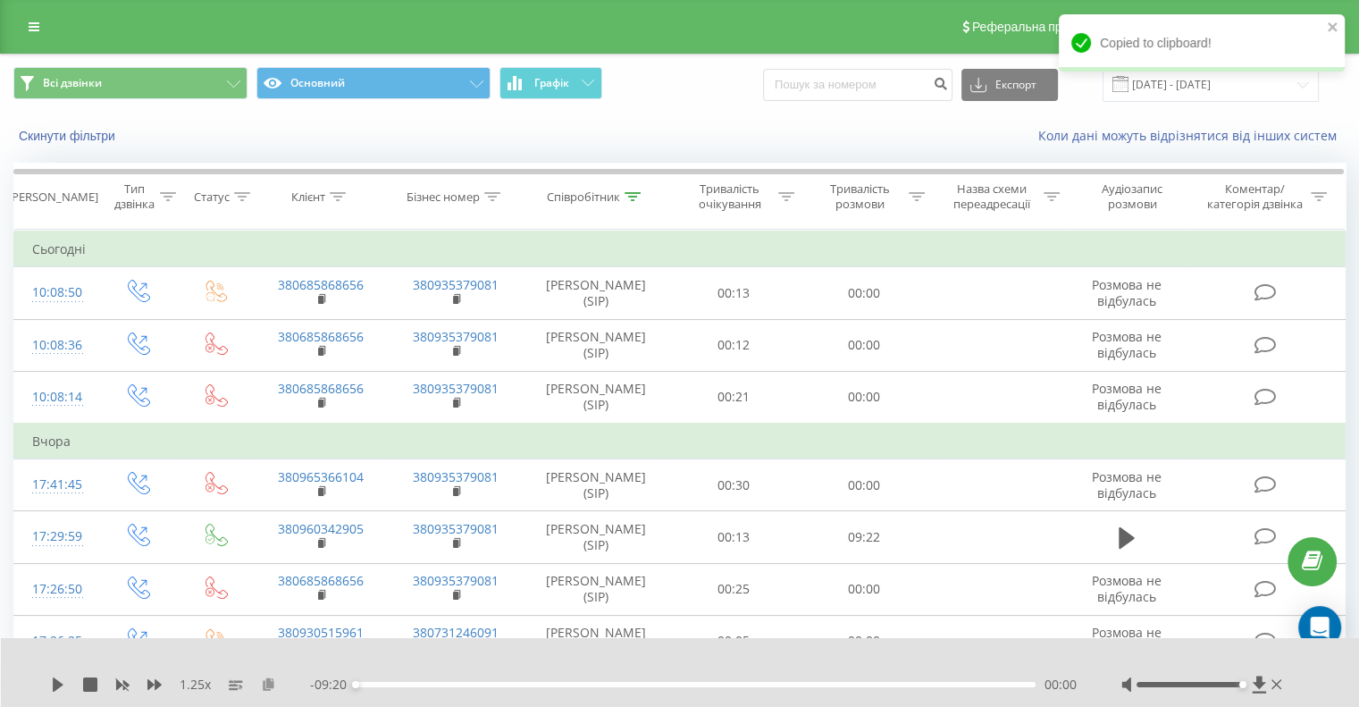
click at [268, 659] on icon at bounding box center [268, 683] width 15 height 13
